Goal: Communication & Community: Ask a question

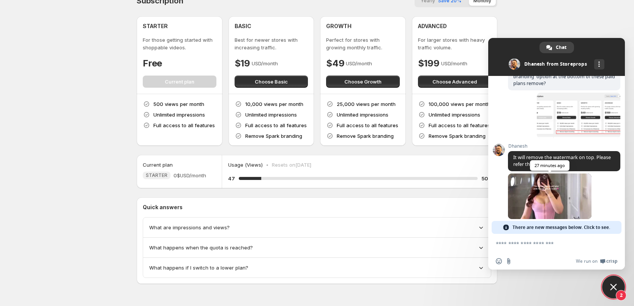
scroll to position [322, 0]
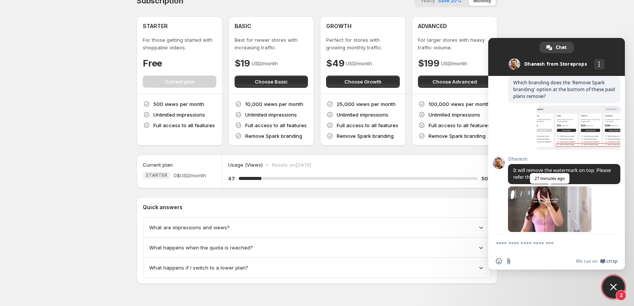
click at [517, 215] on span at bounding box center [550, 209] width 84 height 46
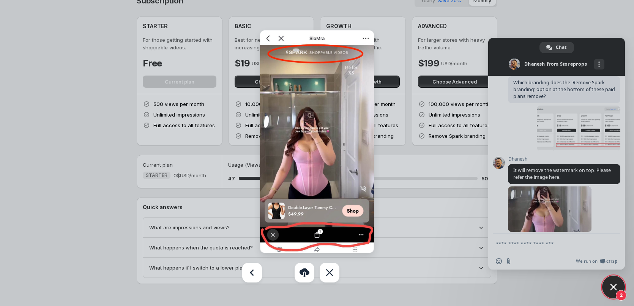
click at [280, 38] on img at bounding box center [317, 141] width 114 height 223
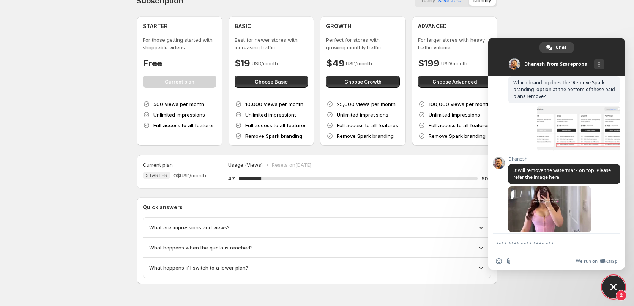
click at [613, 288] on span "Close chat" at bounding box center [613, 287] width 7 height 7
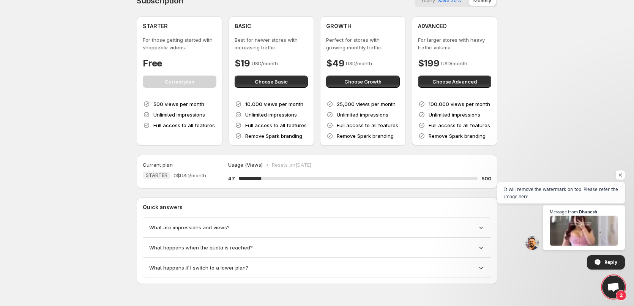
click at [619, 294] on span "2" at bounding box center [621, 295] width 11 height 11
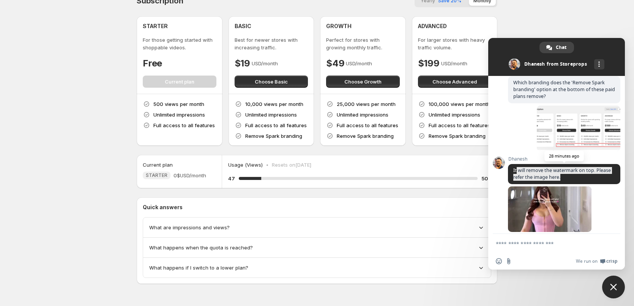
drag, startPoint x: 582, startPoint y: 170, endPoint x: 516, endPoint y: 162, distance: 66.3
click at [516, 164] on span "It will remove the watermark on top. Please refer the image here." at bounding box center [564, 174] width 112 height 20
click at [510, 164] on span "It will remove the watermark on top. Please refer the image here." at bounding box center [564, 174] width 112 height 20
drag, startPoint x: 508, startPoint y: 159, endPoint x: 513, endPoint y: 163, distance: 6.2
click at [513, 164] on span "It will remove the watermark on top. Please refer the image here." at bounding box center [564, 174] width 112 height 20
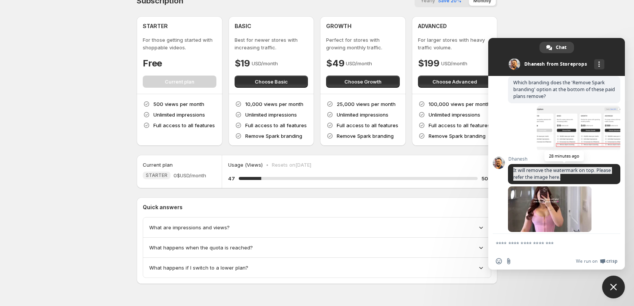
drag, startPoint x: 576, startPoint y: 170, endPoint x: 512, endPoint y: 161, distance: 65.2
click at [513, 164] on span "It will remove the watermark on top. Please refer the image here." at bounding box center [564, 174] width 112 height 20
copy span "It will remove the watermark on top. Please refer the image here."
click at [540, 243] on textarea "Compose your message..." at bounding box center [548, 243] width 105 height 7
paste textarea "**********"
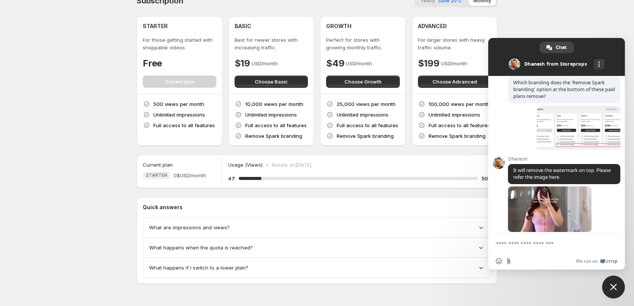
type textarea "**********"
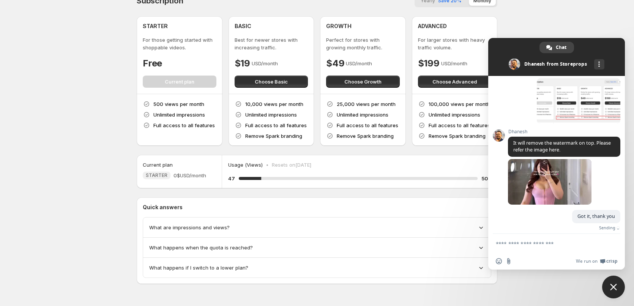
click at [516, 244] on textarea "Compose your message..." at bounding box center [548, 243] width 105 height 7
click at [514, 242] on textarea "Compose your message..." at bounding box center [548, 243] width 105 height 7
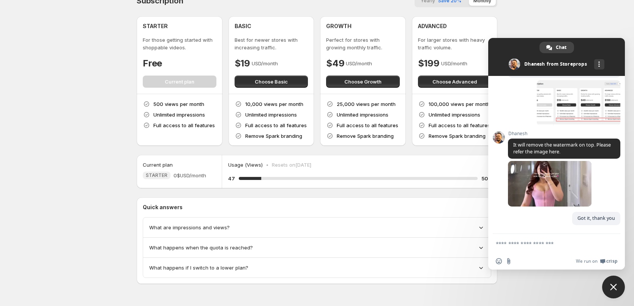
click at [513, 242] on textarea "Compose your message..." at bounding box center [548, 243] width 105 height 7
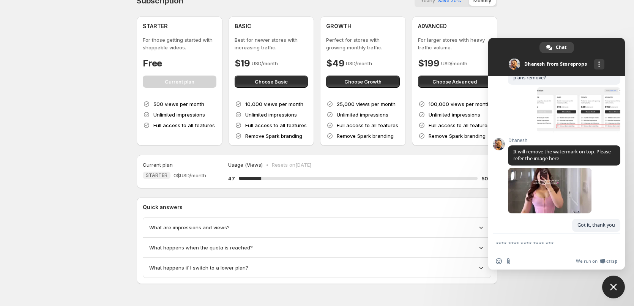
click at [511, 243] on textarea "Compose your message..." at bounding box center [548, 243] width 105 height 7
click at [538, 246] on textarea "Compose your message..." at bounding box center [548, 243] width 105 height 7
paste textarea "**********"
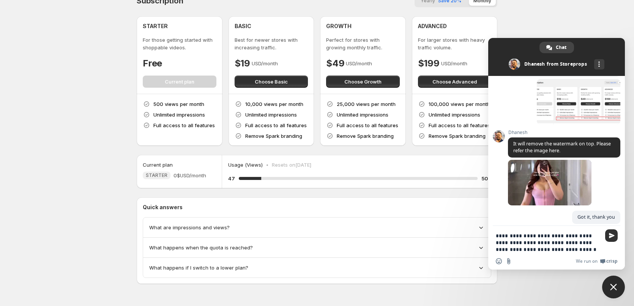
type textarea "**********"
click at [612, 235] on span "Send" at bounding box center [612, 236] width 6 height 6
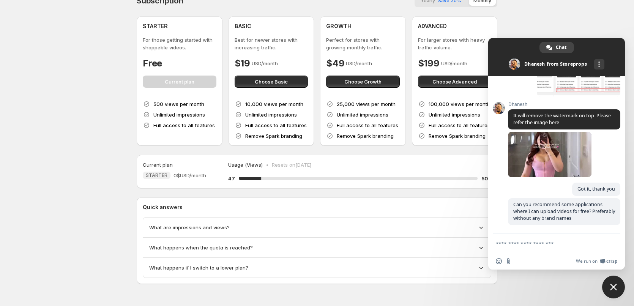
scroll to position [370, 0]
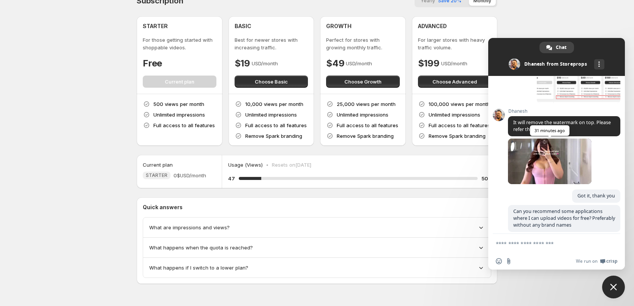
click at [560, 148] on span at bounding box center [550, 162] width 84 height 46
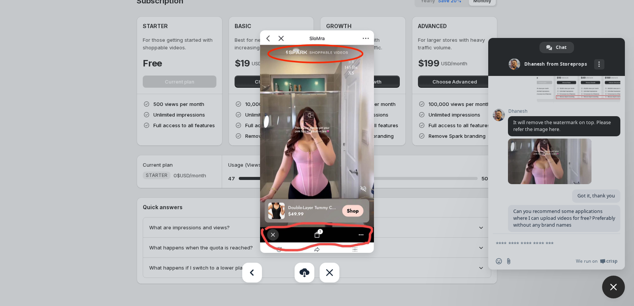
drag, startPoint x: 576, startPoint y: 27, endPoint x: 547, endPoint y: 20, distance: 30.0
click at [576, 26] on div at bounding box center [317, 153] width 634 height 306
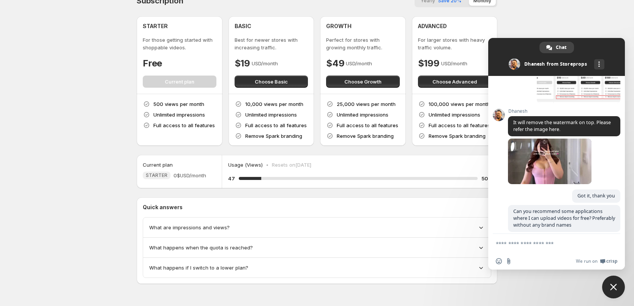
scroll to position [0, 0]
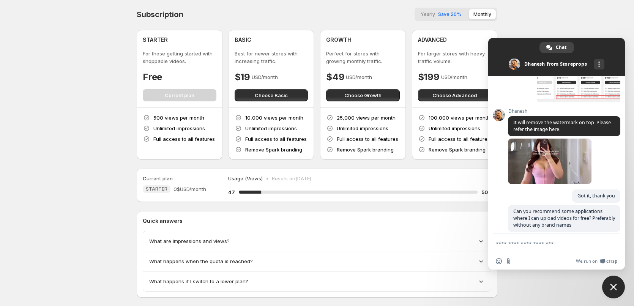
click at [615, 284] on span "Close chat" at bounding box center [613, 287] width 7 height 7
